Goal: Task Accomplishment & Management: Use online tool/utility

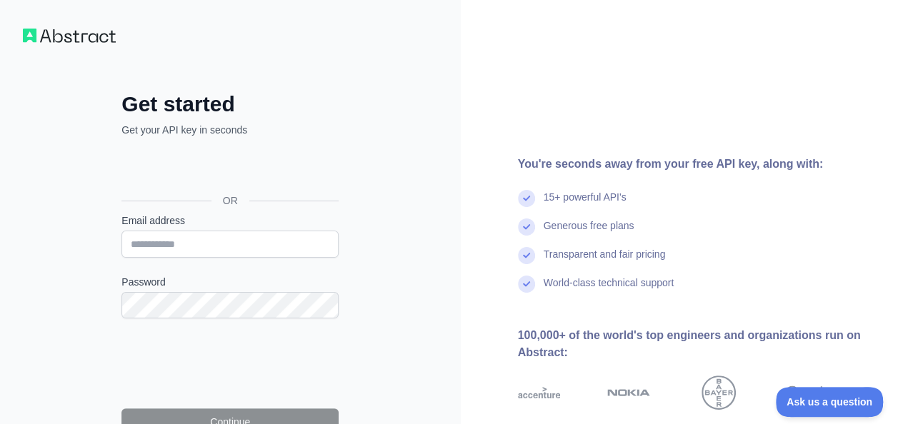
click at [259, 260] on form "Email address Password Continue By signing up, you agree to our Terms of Servic…" at bounding box center [229, 333] width 217 height 239
click at [266, 247] on input "Email address" at bounding box center [229, 244] width 217 height 27
type input "**********"
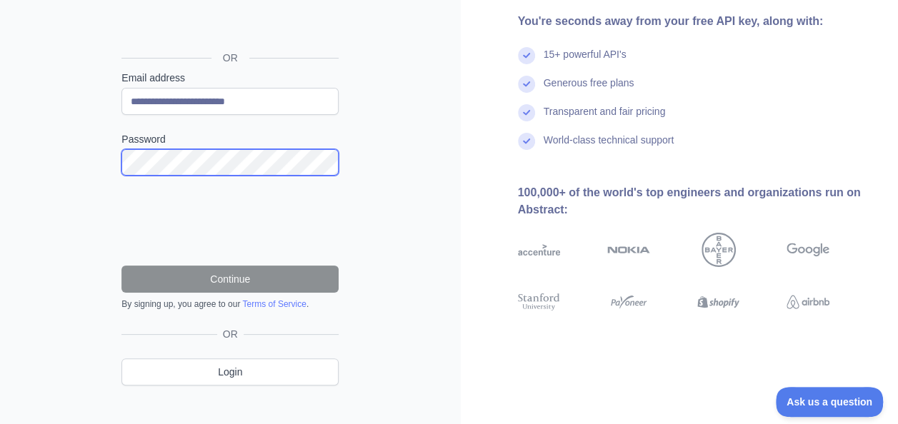
scroll to position [71, 0]
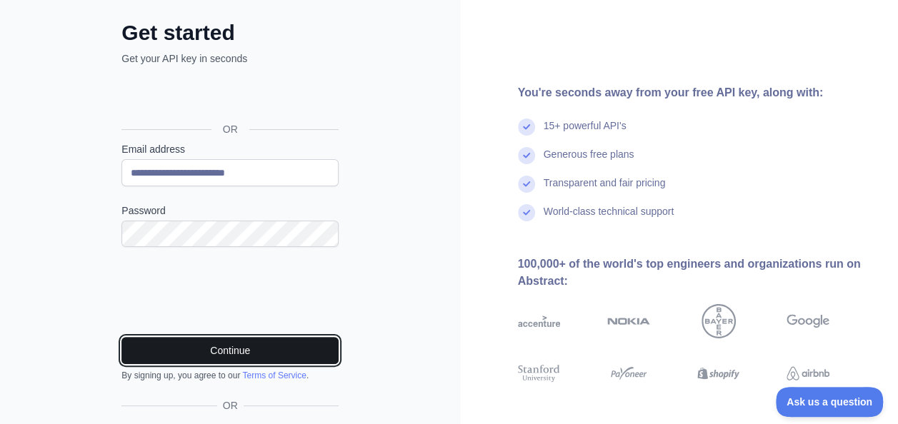
click at [204, 343] on button "Continue" at bounding box center [229, 350] width 217 height 27
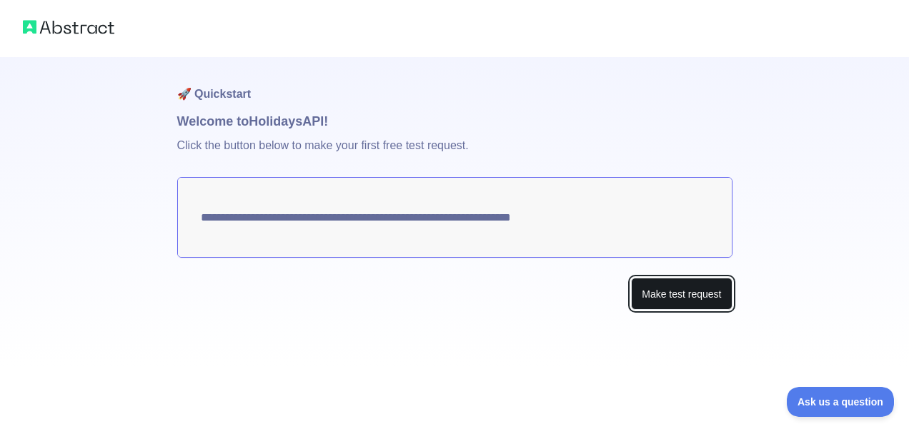
click at [656, 298] on button "Make test request" at bounding box center [681, 294] width 101 height 32
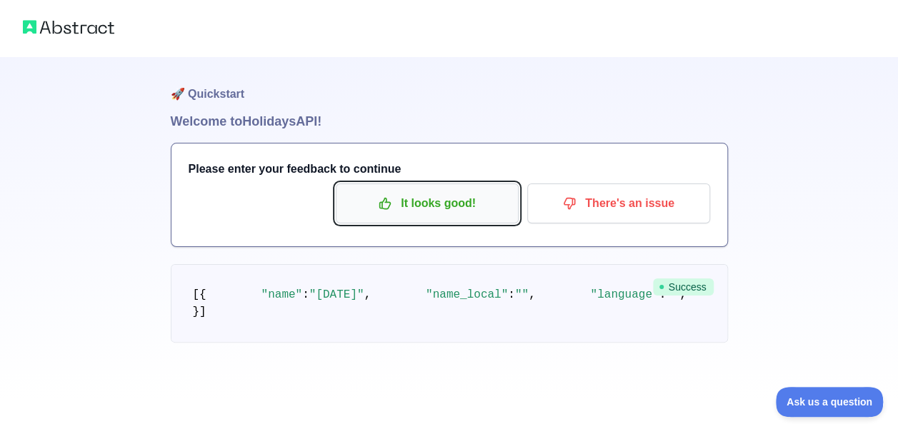
click at [485, 203] on p "It looks good!" at bounding box center [427, 204] width 161 height 24
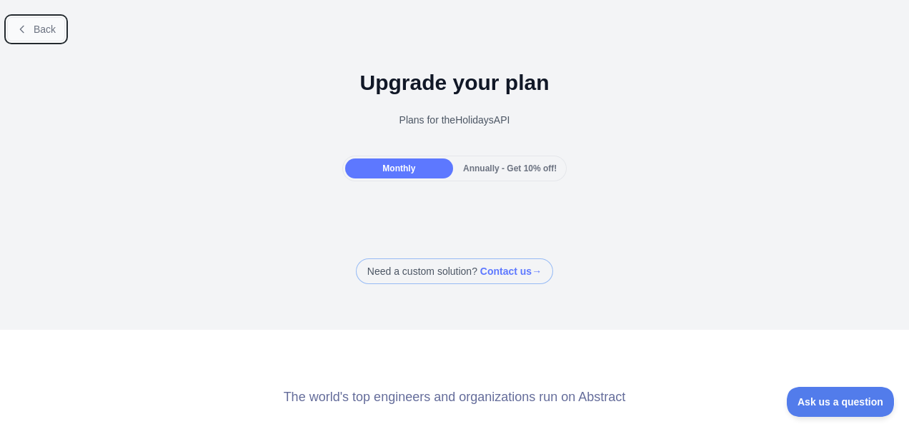
click at [26, 25] on icon at bounding box center [21, 29] width 11 height 11
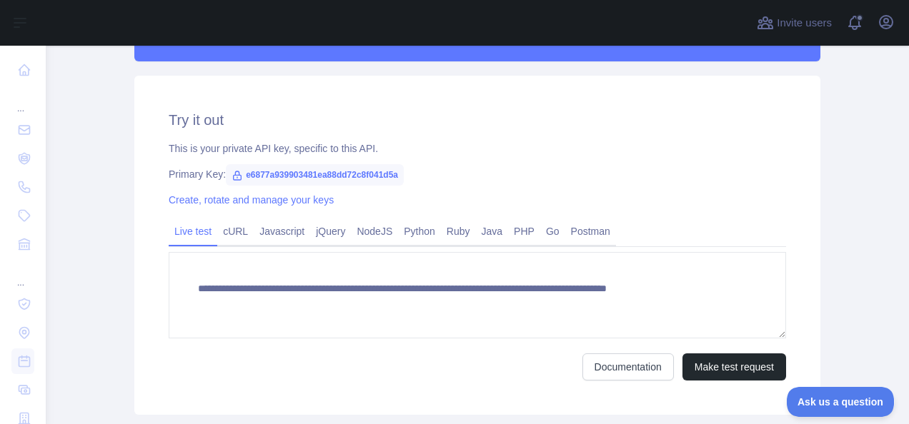
scroll to position [500, 0]
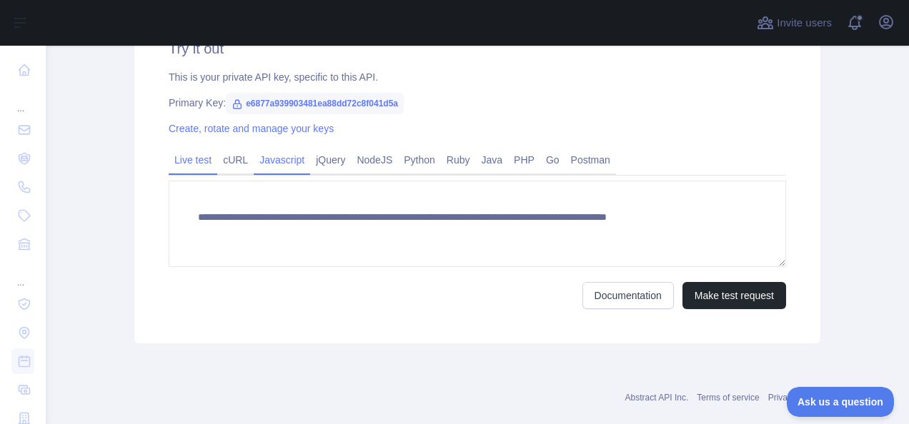
click at [287, 156] on link "Javascript" at bounding box center [282, 160] width 56 height 23
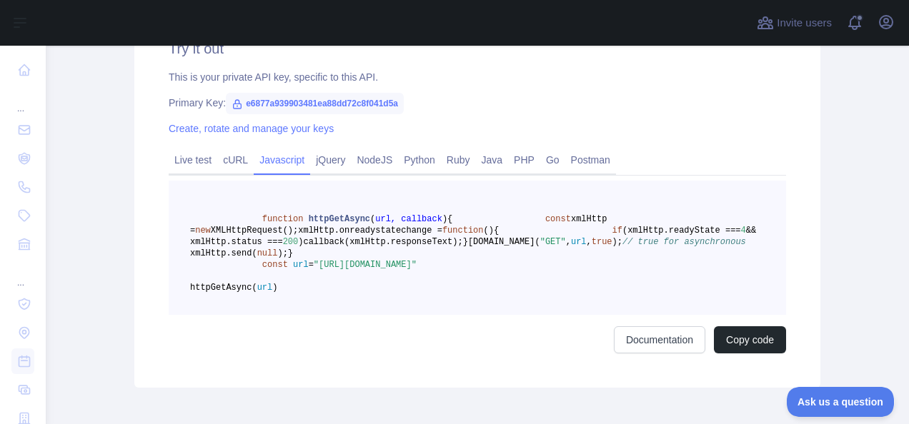
scroll to position [572, 0]
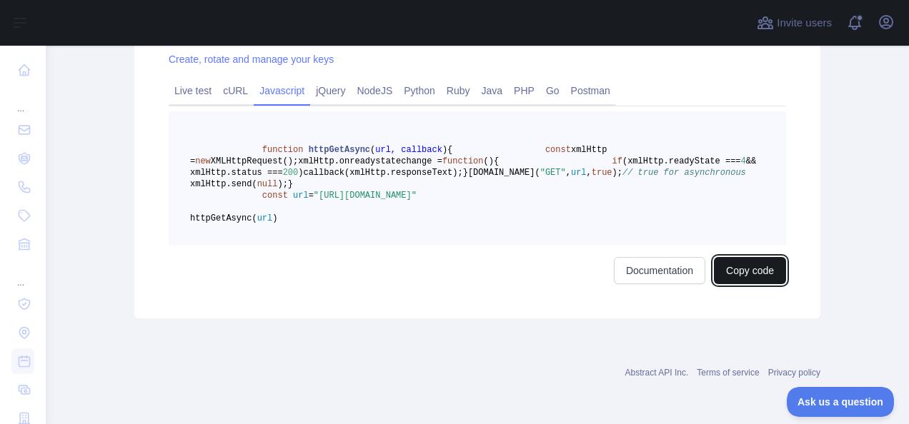
click at [760, 284] on button "Copy code" at bounding box center [750, 270] width 72 height 27
click at [591, 284] on div "function httpGetAsync ( url, callback ) { const xmlHttp = new XMLHttpRequest();…" at bounding box center [477, 197] width 617 height 173
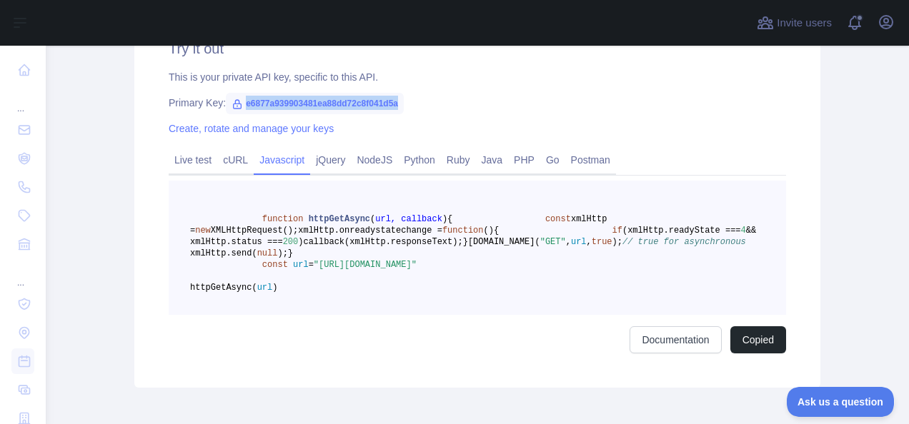
drag, startPoint x: 397, startPoint y: 101, endPoint x: 238, endPoint y: 110, distance: 158.9
click at [238, 110] on span "e6877a939903481ea88dd72c8f041d5a" at bounding box center [315, 103] width 178 height 21
copy span "e6877a939903481ea88dd72c8f041d5a"
